Goal: Task Accomplishment & Management: Complete application form

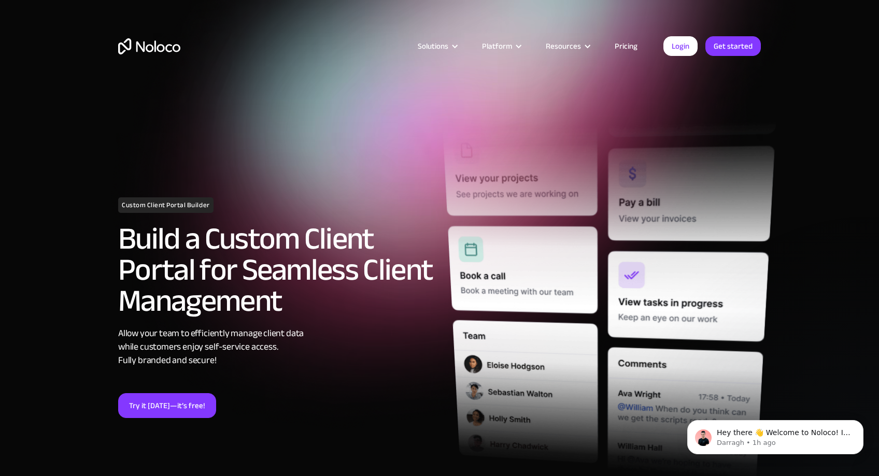
click at [733, 56] on div "Solutions Use Cases Business Types Project Management Keep track of customers, …" at bounding box center [439, 46] width 663 height 40
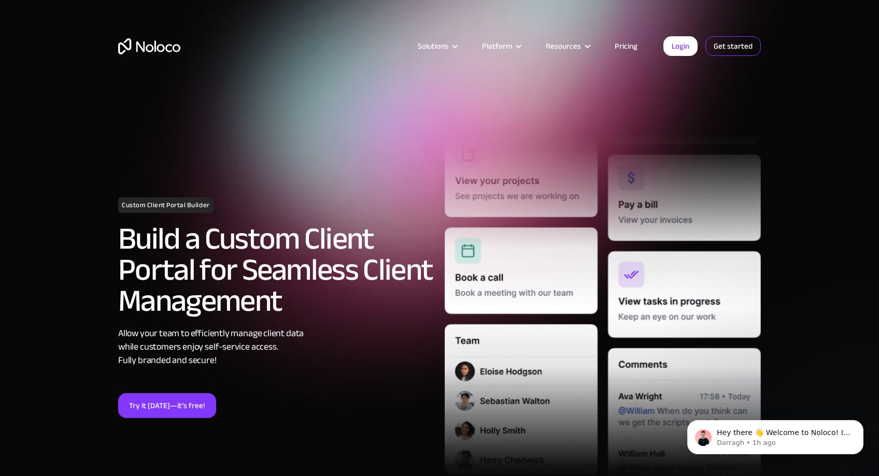
click at [738, 51] on link "Get started" at bounding box center [732, 46] width 55 height 20
click at [688, 45] on link "Login" at bounding box center [680, 46] width 34 height 20
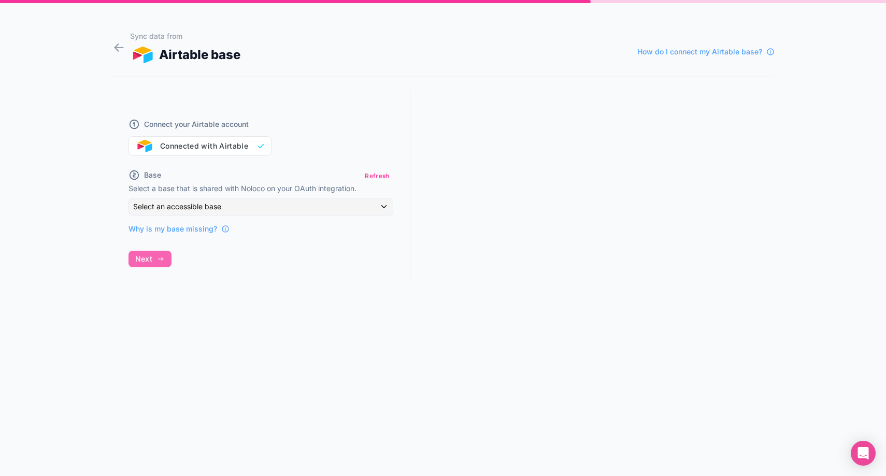
click at [271, 210] on div "Select an accessible base" at bounding box center [261, 207] width 264 height 17
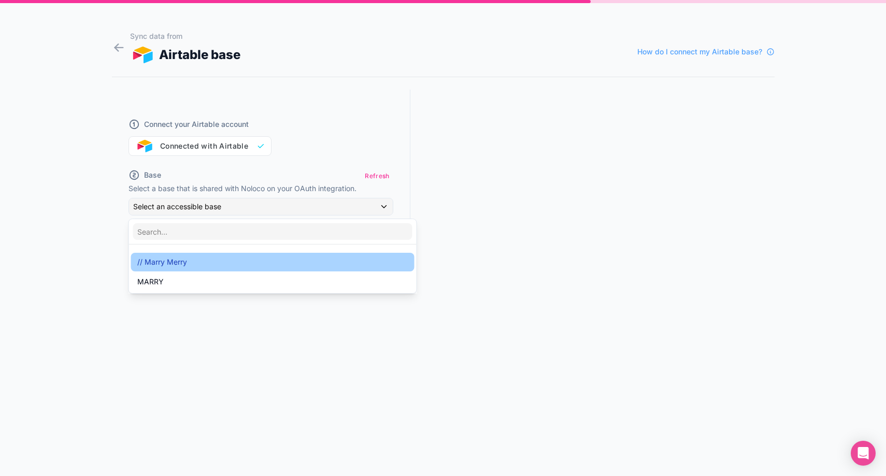
click at [234, 259] on div "// Marry Merry" at bounding box center [272, 262] width 271 height 12
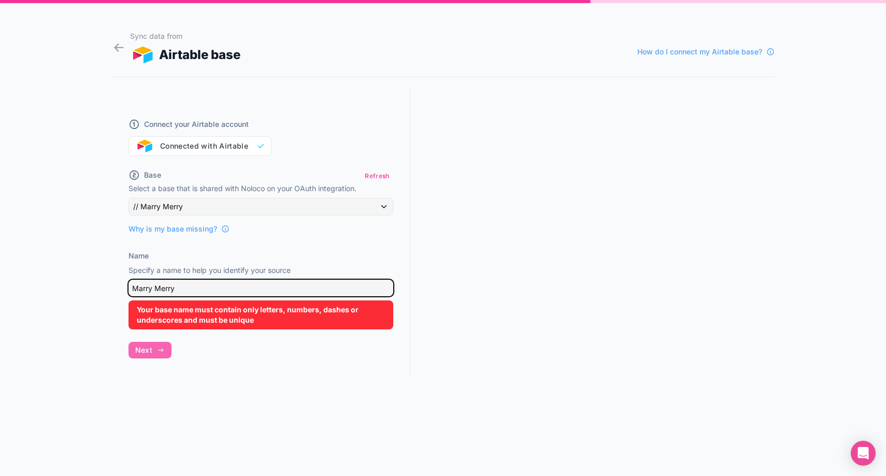
click at [207, 282] on input "Marry Merry" at bounding box center [261, 288] width 265 height 17
click at [201, 290] on input "Marry Merry" at bounding box center [261, 288] width 265 height 17
click at [160, 351] on div "Connect your Airtable account Connected with Airtable Base Refresh Select a bas…" at bounding box center [261, 242] width 299 height 305
click at [180, 290] on input "Marry Merry NEU" at bounding box center [261, 288] width 265 height 17
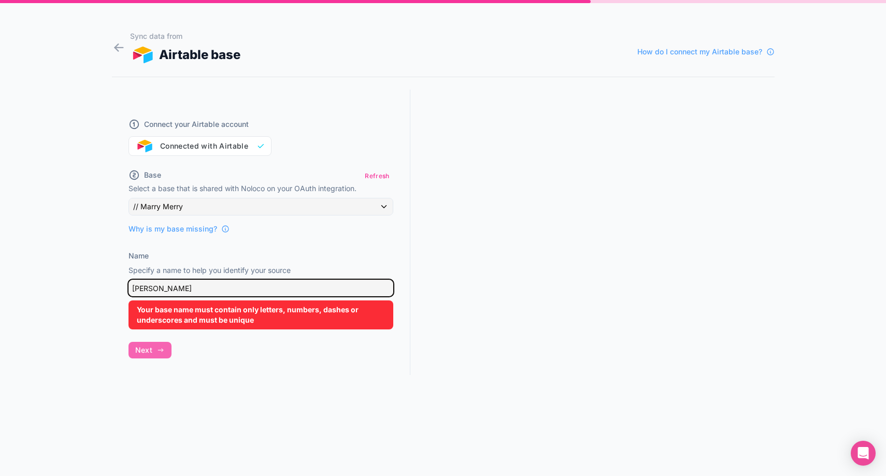
click at [158, 291] on input "Marry MerryNEU" at bounding box center [261, 288] width 265 height 17
click at [152, 355] on div "Connect your Airtable account Connected with Airtable Base Refresh Select a bas…" at bounding box center [261, 242] width 299 height 305
click at [156, 350] on div "Connect your Airtable account Connected with Airtable Base Refresh Select a bas…" at bounding box center [261, 242] width 299 height 305
click at [215, 287] on input "MarryMerryNEU" at bounding box center [261, 288] width 265 height 17
click at [157, 352] on div "Connect your Airtable account Connected with Airtable Base Refresh Select a bas…" at bounding box center [261, 242] width 299 height 305
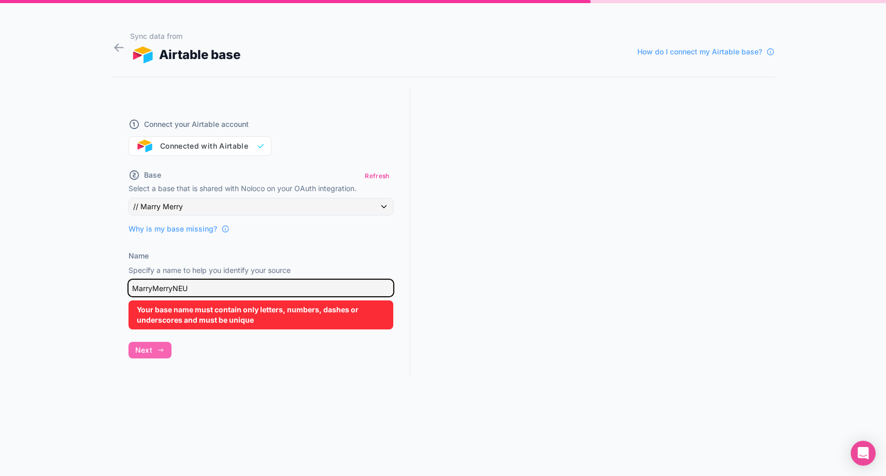
click at [152, 281] on input "MarryMerryNEU" at bounding box center [261, 288] width 265 height 17
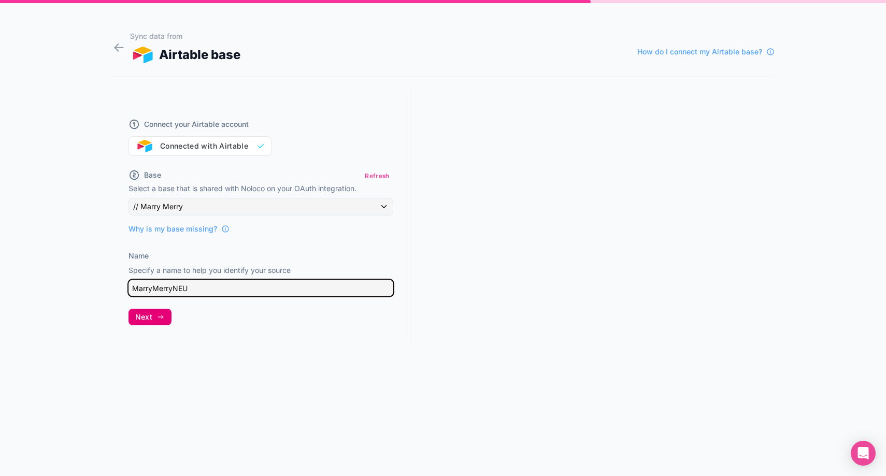
type input "MarryMerryNEU"
click at [133, 313] on button "Next" at bounding box center [150, 317] width 43 height 17
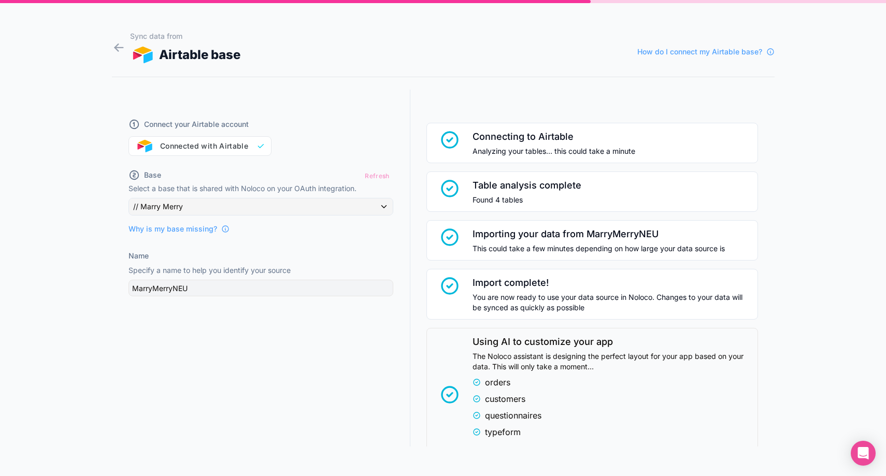
click at [225, 146] on div "Connect your Airtable account Connected with Airtable" at bounding box center [261, 131] width 265 height 50
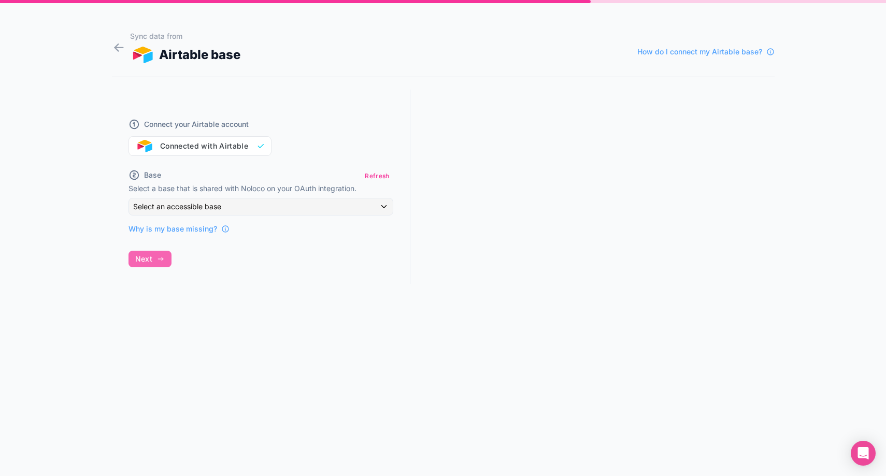
click at [217, 208] on span "Select an accessible base" at bounding box center [177, 206] width 88 height 9
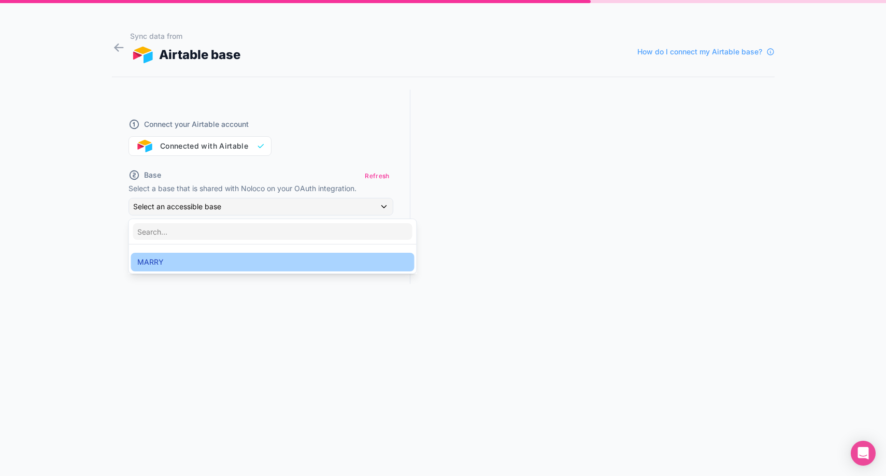
click at [195, 258] on div "MARRY" at bounding box center [272, 262] width 271 height 12
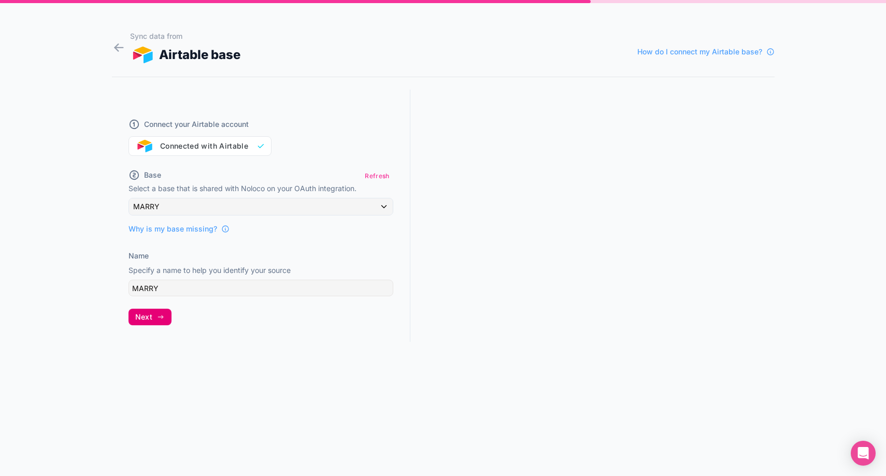
click at [164, 320] on icon "button" at bounding box center [161, 317] width 8 height 8
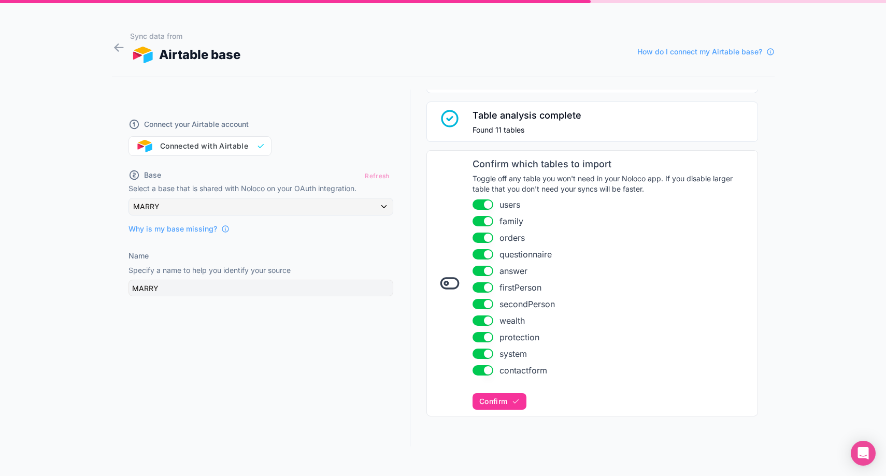
scroll to position [73, 0]
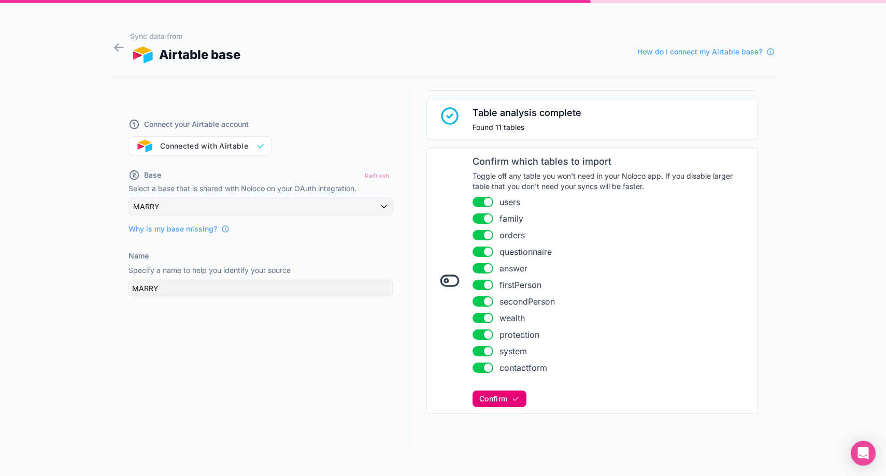
click at [503, 395] on button "Confirm" at bounding box center [500, 399] width 54 height 17
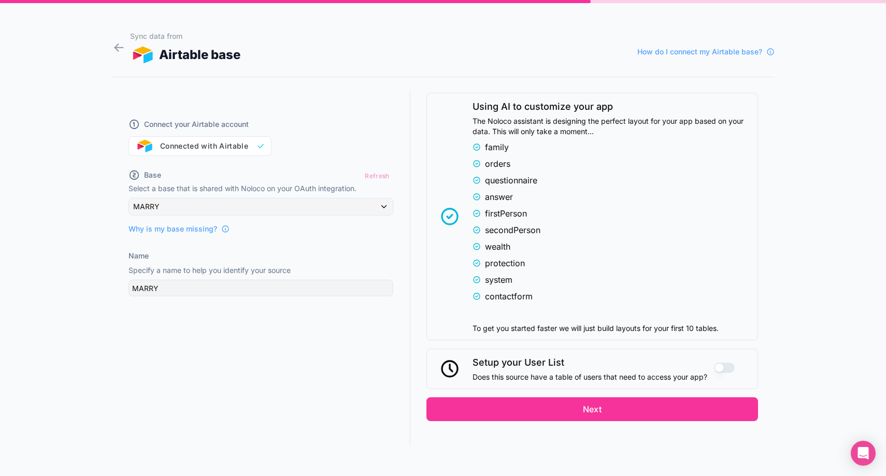
scroll to position [517, 0]
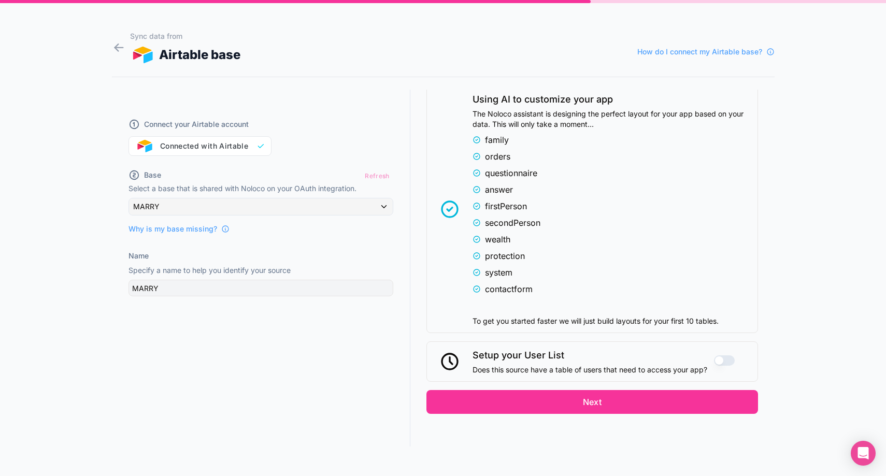
click at [714, 356] on button "Use setting" at bounding box center [724, 361] width 21 height 10
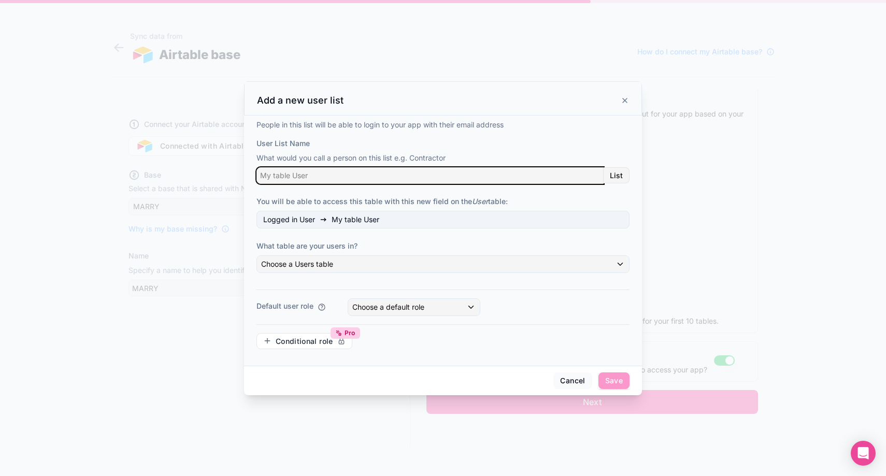
click at [377, 181] on input "User List Name" at bounding box center [430, 175] width 347 height 17
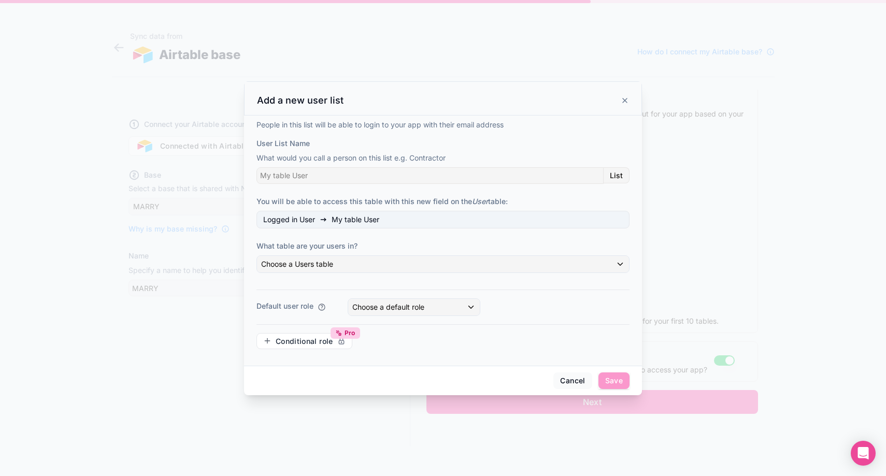
click at [616, 176] on span "List" at bounding box center [616, 175] width 13 height 9
click at [478, 224] on div "Logged in User My table User" at bounding box center [443, 220] width 373 height 18
click at [521, 265] on div "Choose a Users table" at bounding box center [443, 264] width 372 height 17
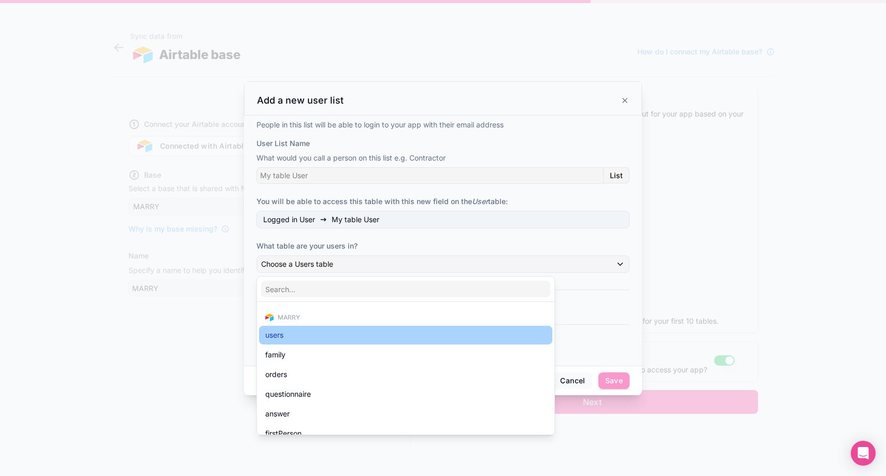
click at [522, 338] on div "users" at bounding box center [405, 335] width 281 height 12
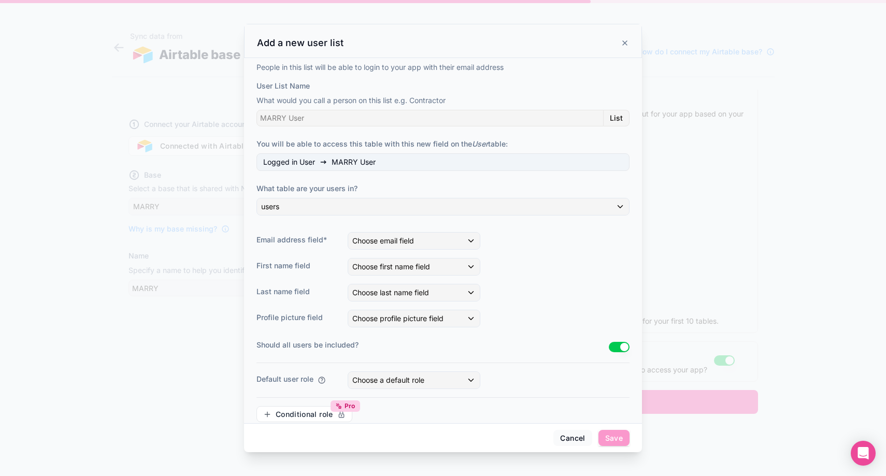
click at [379, 244] on span "Choose email field" at bounding box center [383, 240] width 62 height 9
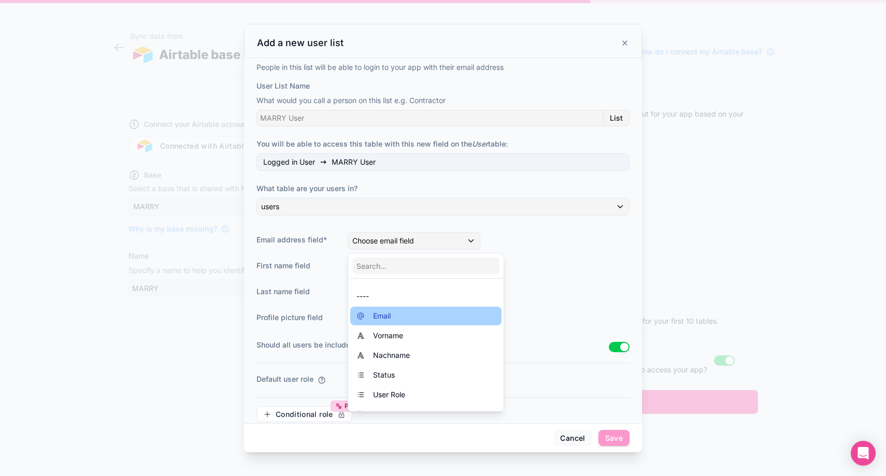
click at [396, 309] on div "Email" at bounding box center [425, 316] width 151 height 19
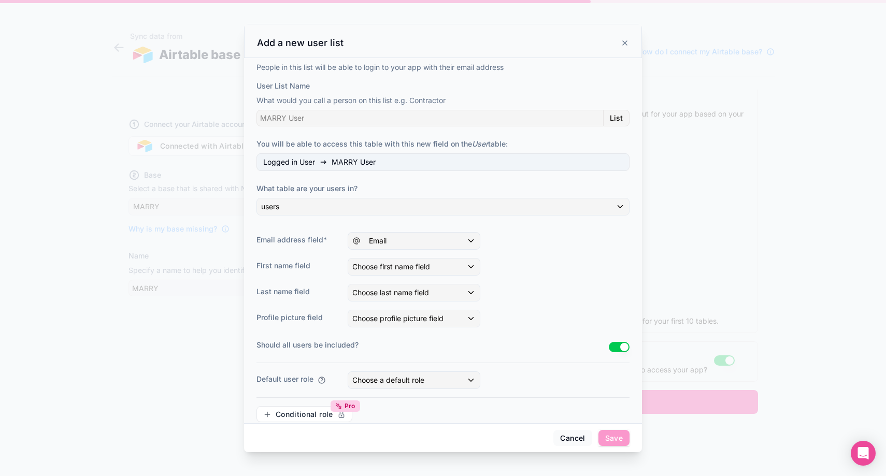
click at [384, 270] on span "Choose first name field" at bounding box center [391, 266] width 78 height 9
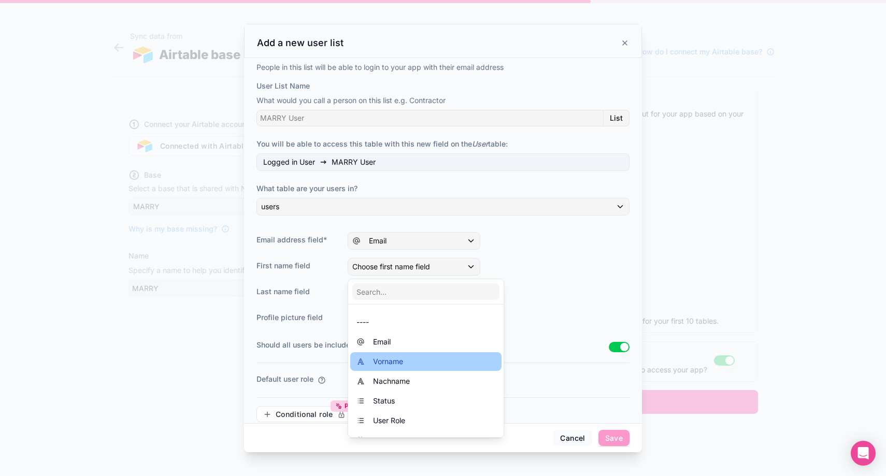
click at [398, 359] on span "Vorname" at bounding box center [388, 362] width 30 height 12
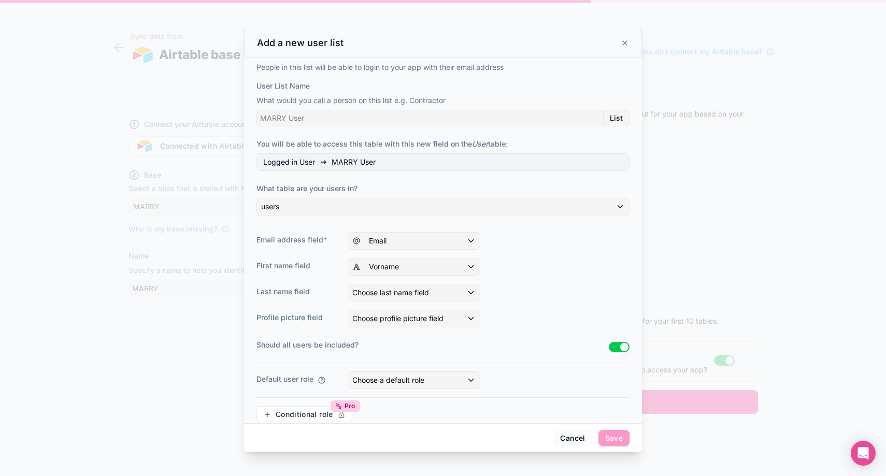
click at [385, 296] on span "Choose last name field" at bounding box center [390, 292] width 77 height 9
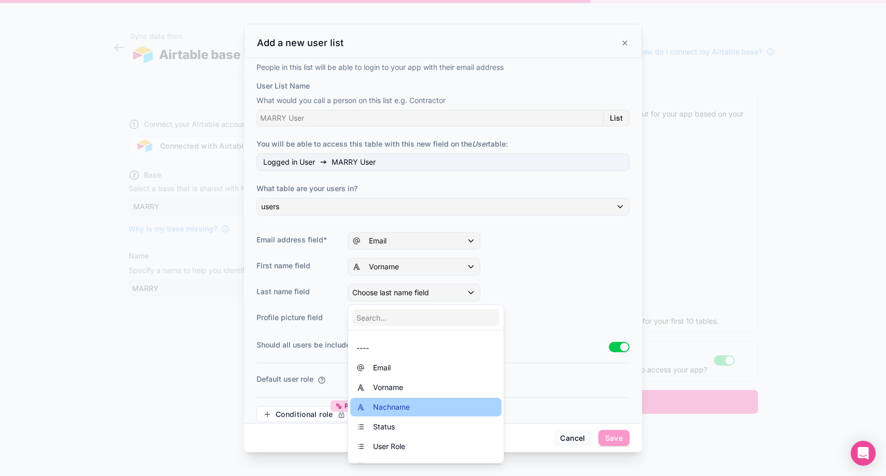
click at [419, 402] on div "Nachname" at bounding box center [426, 407] width 139 height 12
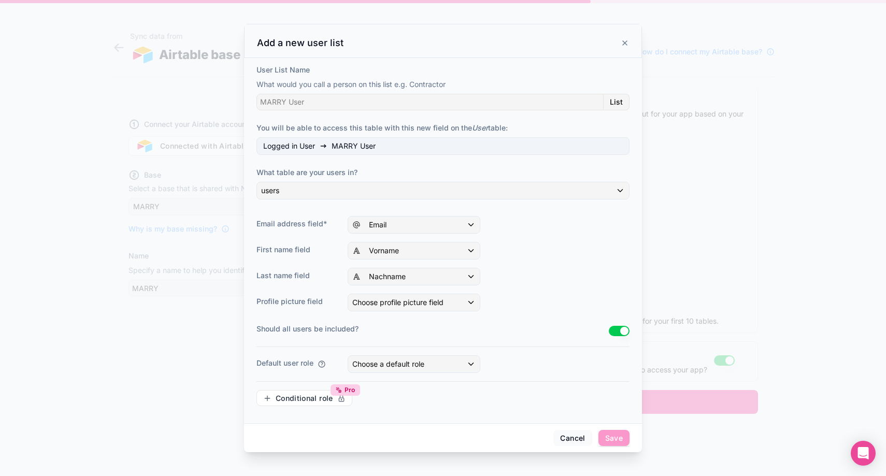
scroll to position [16, 0]
click at [396, 366] on span "Choose a default role" at bounding box center [388, 364] width 72 height 9
click at [415, 436] on div "User" at bounding box center [426, 440] width 139 height 12
click at [614, 444] on span "Save" at bounding box center [614, 438] width 31 height 17
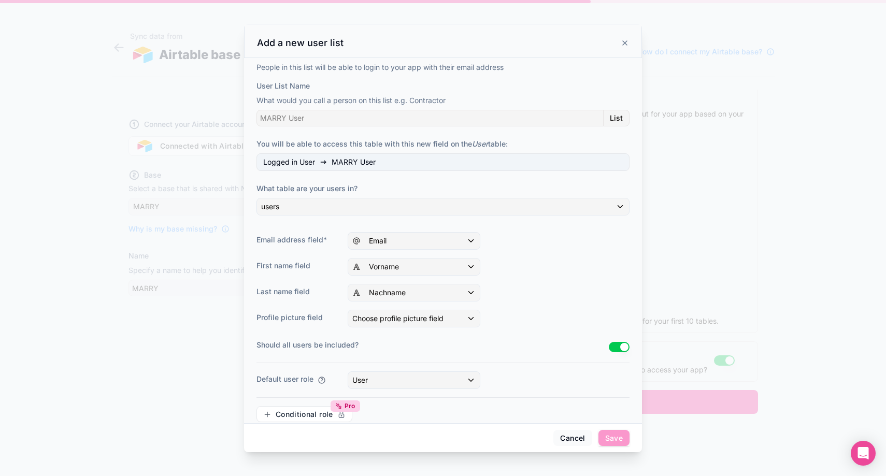
scroll to position [0, 0]
click at [616, 118] on div "List" at bounding box center [617, 118] width 26 height 17
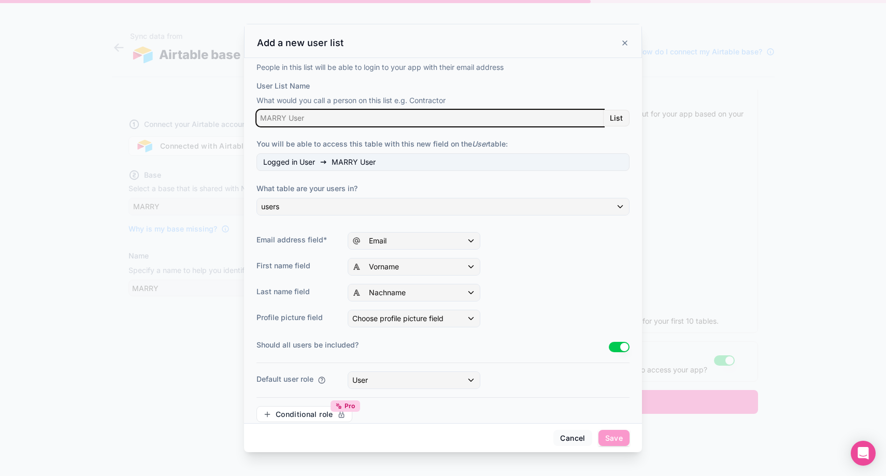
click at [586, 118] on input "User List Name" at bounding box center [430, 118] width 347 height 17
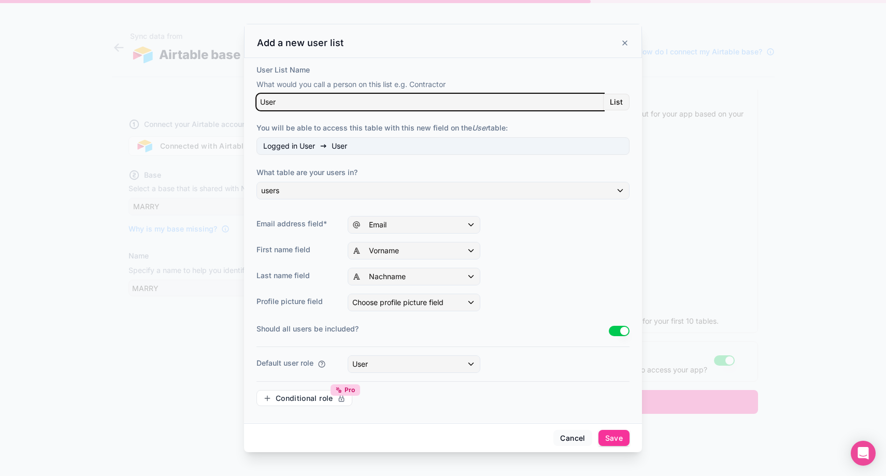
scroll to position [16, 0]
type input "User"
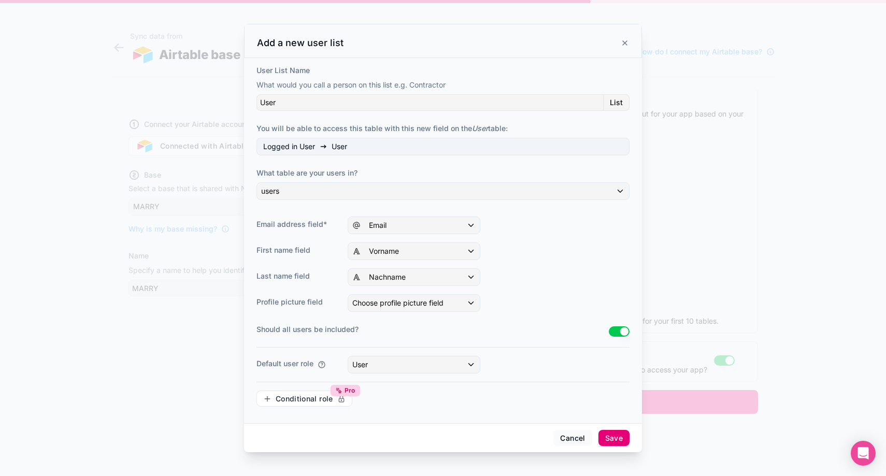
click at [618, 438] on button "Save" at bounding box center [614, 438] width 31 height 17
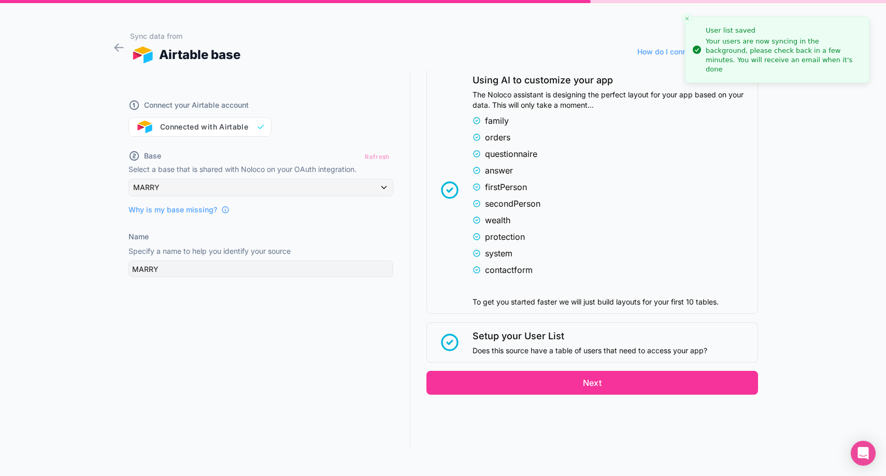
scroll to position [19, 0]
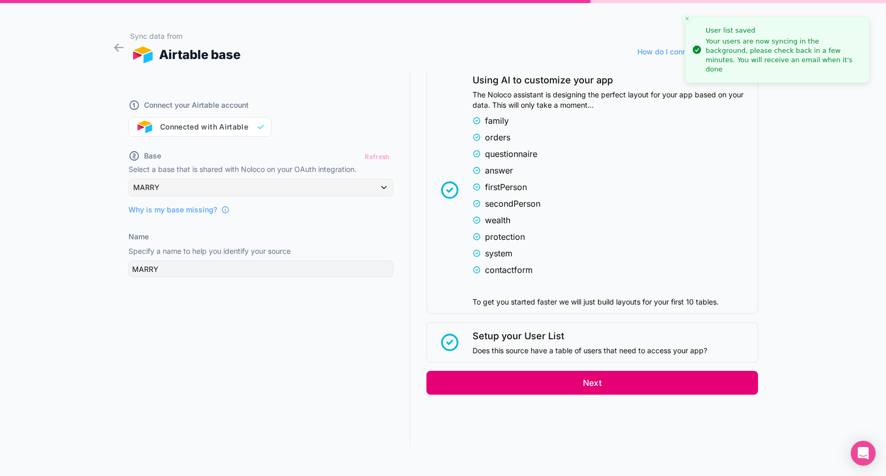
click at [686, 386] on button "Next" at bounding box center [593, 383] width 332 height 24
